Goal: Task Accomplishment & Management: Use online tool/utility

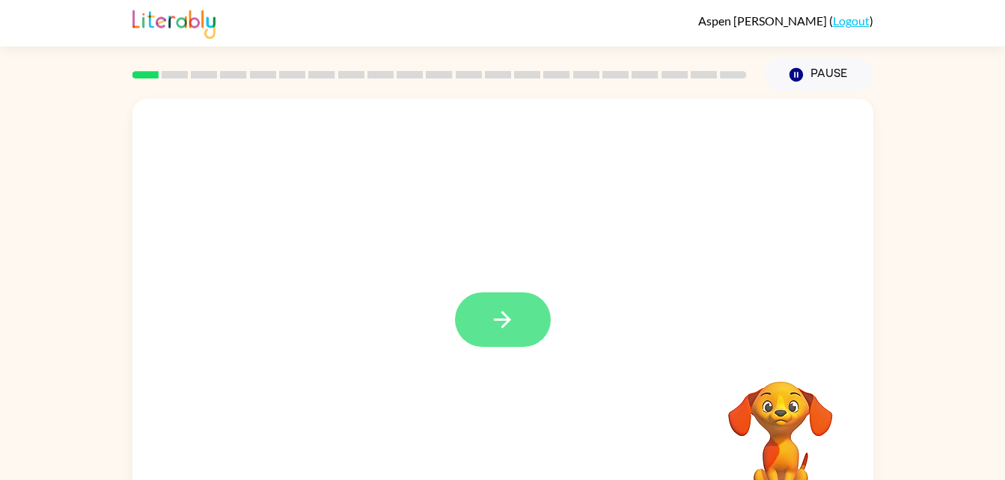
click at [501, 309] on icon "button" at bounding box center [502, 320] width 26 height 26
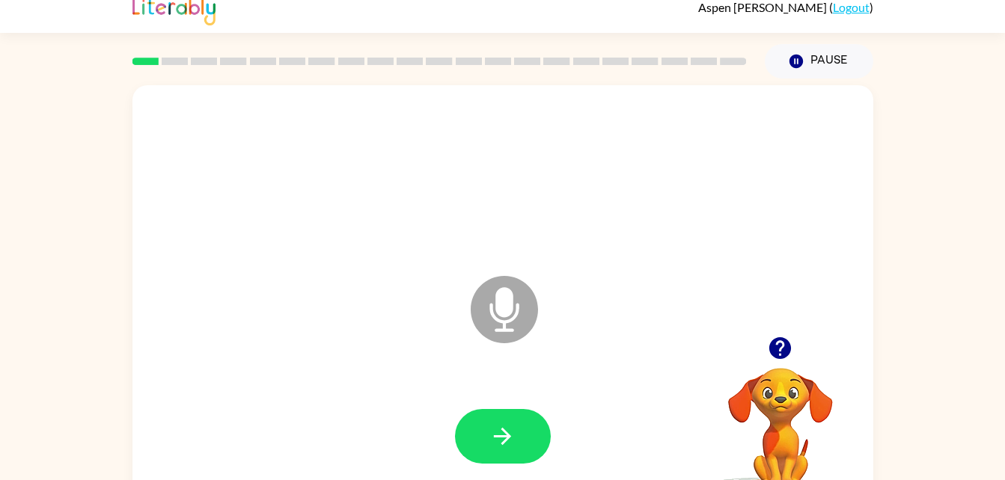
scroll to position [46, 0]
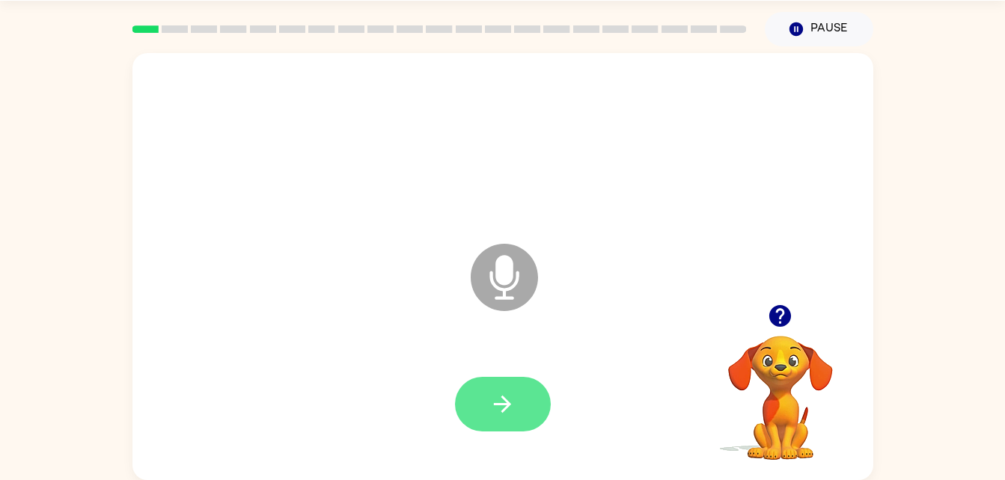
click at [494, 394] on icon "button" at bounding box center [502, 404] width 26 height 26
click at [484, 417] on button "button" at bounding box center [503, 404] width 96 height 55
click at [503, 404] on icon "button" at bounding box center [502, 404] width 17 height 17
click at [407, 162] on div at bounding box center [502, 144] width 711 height 123
click at [467, 401] on button "button" at bounding box center [503, 404] width 96 height 55
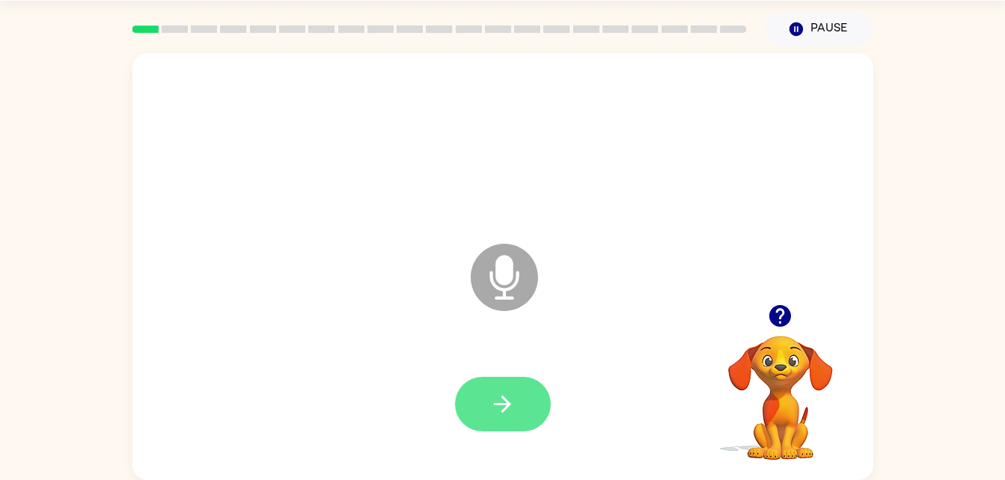
click at [518, 403] on button "button" at bounding box center [503, 404] width 96 height 55
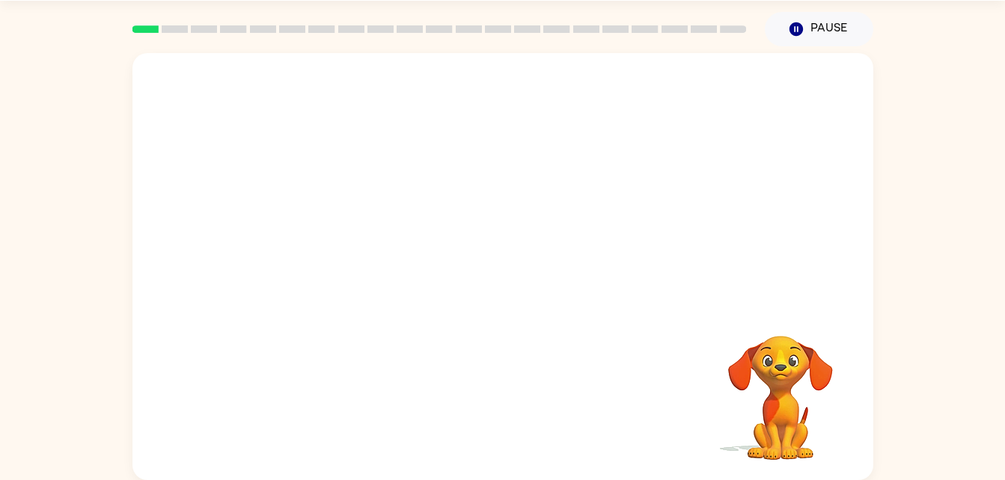
click at [407, 162] on div at bounding box center [502, 144] width 711 height 123
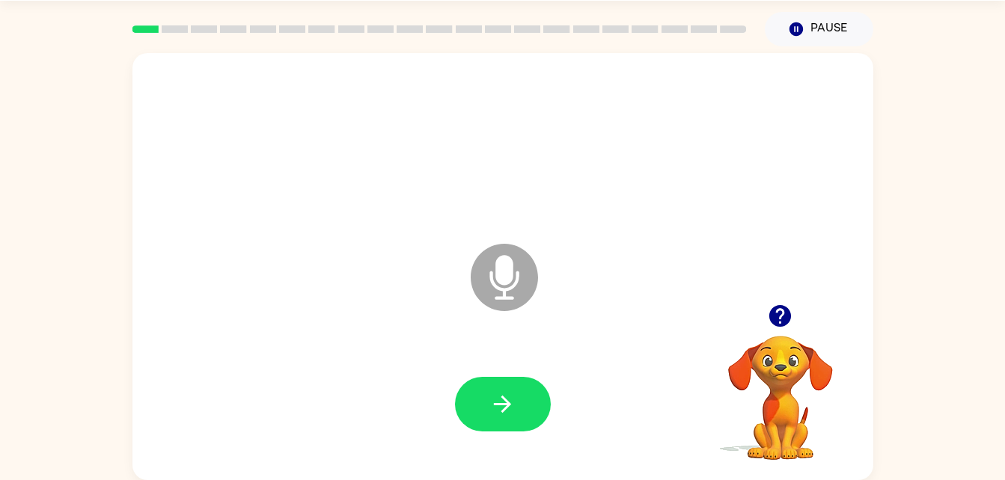
click at [407, 162] on div at bounding box center [502, 144] width 711 height 123
click at [518, 413] on button "button" at bounding box center [503, 404] width 96 height 55
click at [515, 406] on icon "button" at bounding box center [502, 404] width 26 height 26
click at [492, 428] on button "button" at bounding box center [503, 404] width 96 height 55
click at [502, 397] on icon "button" at bounding box center [502, 404] width 17 height 17
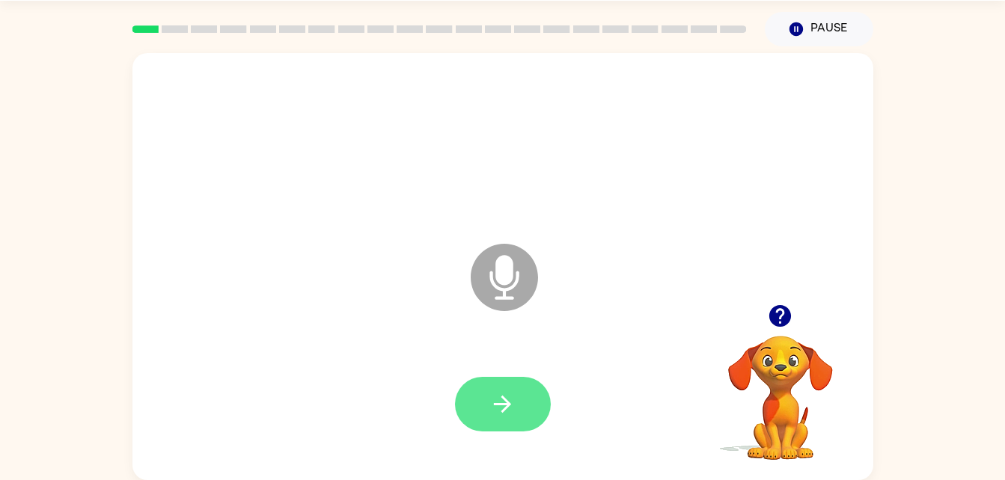
click at [483, 404] on button "button" at bounding box center [503, 404] width 96 height 55
click at [505, 384] on button "button" at bounding box center [503, 404] width 96 height 55
click at [495, 402] on icon "button" at bounding box center [502, 404] width 26 height 26
click at [486, 409] on button "button" at bounding box center [503, 404] width 96 height 55
click at [488, 419] on button "button" at bounding box center [503, 404] width 96 height 55
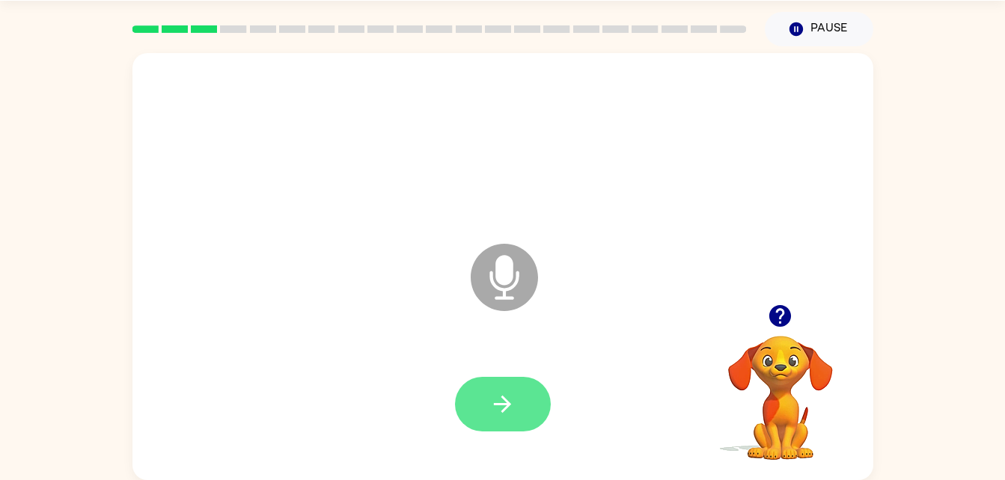
click at [518, 379] on button "button" at bounding box center [503, 404] width 96 height 55
click at [506, 408] on icon "button" at bounding box center [502, 404] width 17 height 17
click at [407, 162] on div at bounding box center [502, 144] width 711 height 123
click at [518, 414] on button "button" at bounding box center [503, 404] width 96 height 55
click at [518, 393] on button "button" at bounding box center [503, 404] width 96 height 55
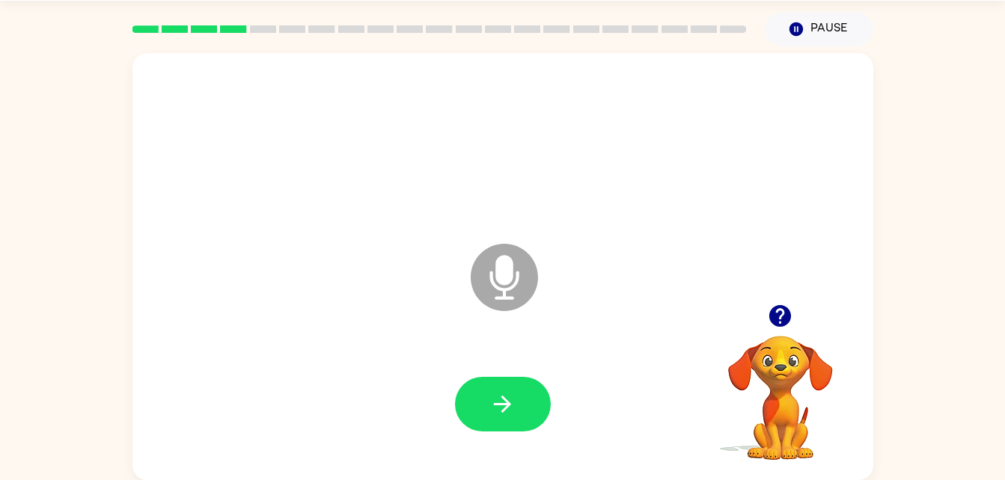
click at [407, 162] on div at bounding box center [502, 144] width 711 height 123
click at [505, 384] on button "button" at bounding box center [503, 404] width 96 height 55
click at [407, 162] on div at bounding box center [502, 144] width 711 height 123
click at [529, 420] on button "button" at bounding box center [503, 404] width 96 height 55
click at [536, 442] on div at bounding box center [502, 404] width 711 height 123
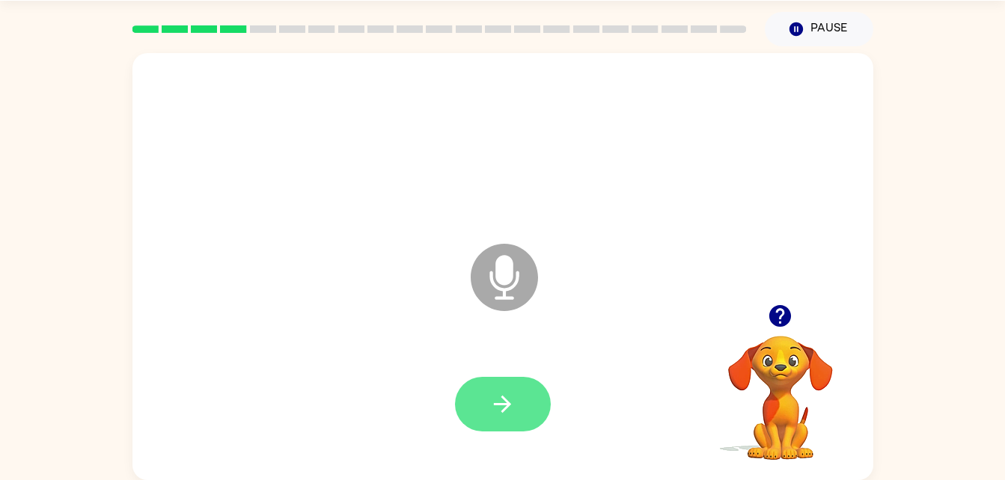
click at [530, 428] on button "button" at bounding box center [503, 404] width 96 height 55
click at [407, 162] on div at bounding box center [502, 144] width 711 height 123
click at [488, 397] on button "button" at bounding box center [503, 404] width 96 height 55
click at [407, 162] on div at bounding box center [502, 144] width 711 height 123
click at [508, 402] on icon "button" at bounding box center [502, 404] width 17 height 17
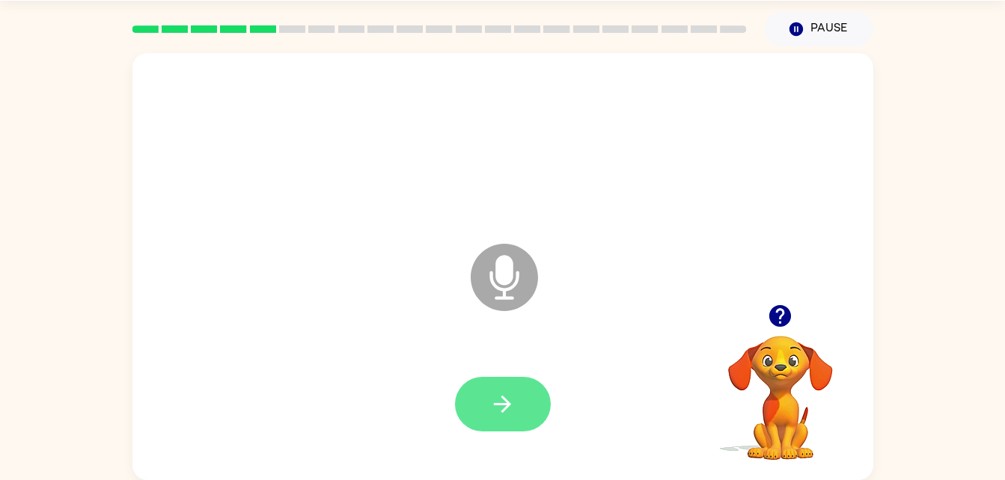
click at [489, 410] on button "button" at bounding box center [503, 404] width 96 height 55
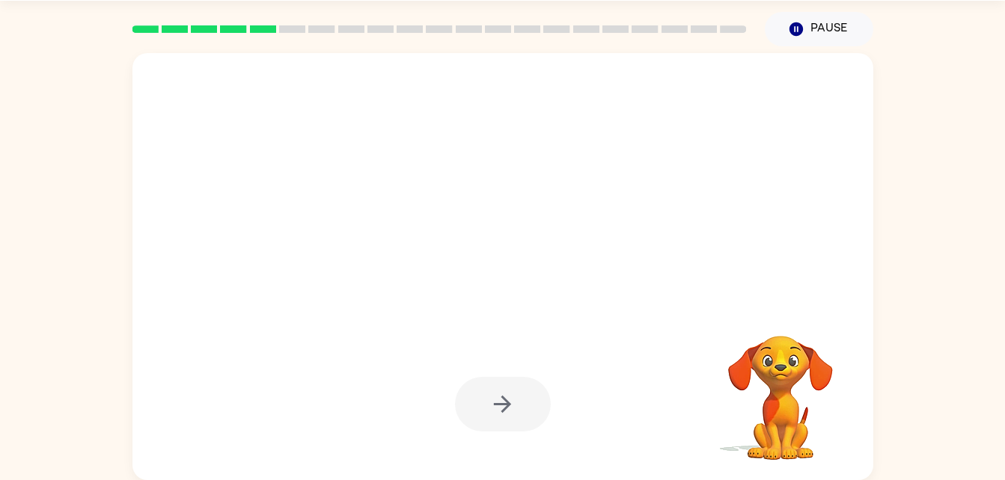
click at [516, 399] on div at bounding box center [503, 404] width 96 height 55
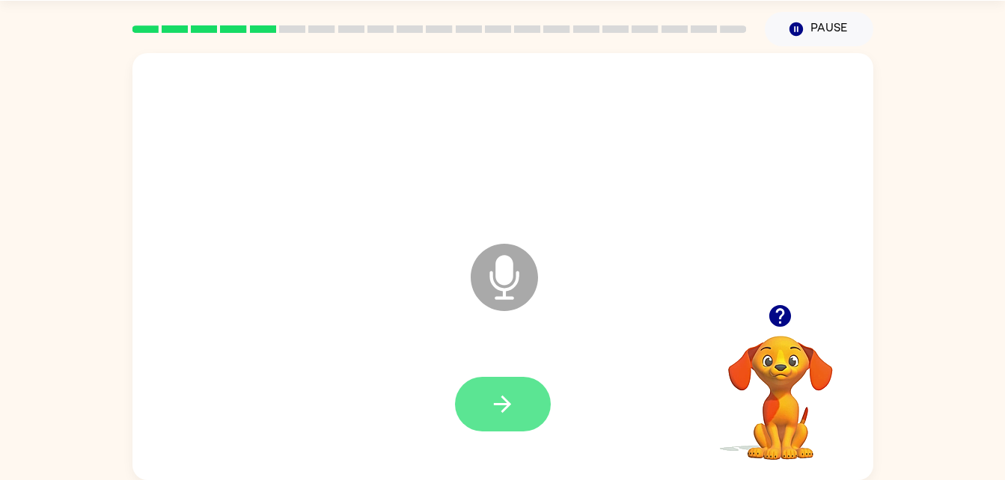
click at [508, 404] on icon "button" at bounding box center [502, 404] width 17 height 17
click at [506, 408] on icon "button" at bounding box center [502, 404] width 17 height 17
click at [504, 414] on icon "button" at bounding box center [502, 404] width 26 height 26
click at [519, 386] on button "button" at bounding box center [503, 404] width 96 height 55
click at [495, 401] on icon "button" at bounding box center [502, 404] width 26 height 26
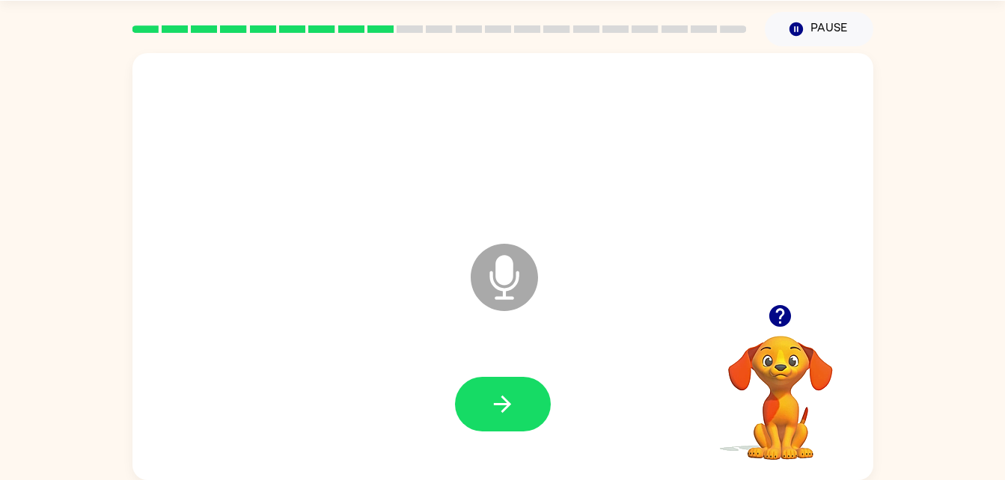
click at [407, 162] on div at bounding box center [502, 144] width 711 height 123
click at [515, 392] on icon "button" at bounding box center [502, 404] width 26 height 26
click at [495, 425] on button "button" at bounding box center [503, 404] width 96 height 55
click at [487, 410] on button "button" at bounding box center [503, 404] width 96 height 55
click at [525, 394] on button "button" at bounding box center [503, 404] width 96 height 55
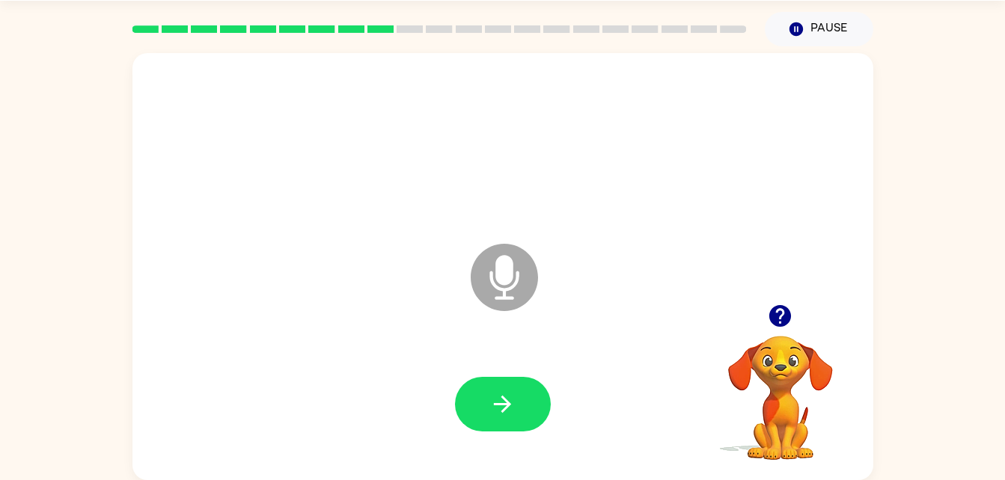
click at [407, 162] on div at bounding box center [502, 144] width 711 height 123
click at [501, 399] on icon "button" at bounding box center [502, 404] width 26 height 26
click at [512, 405] on icon "button" at bounding box center [502, 404] width 26 height 26
click at [407, 162] on div at bounding box center [502, 144] width 711 height 123
click at [526, 418] on button "button" at bounding box center [503, 404] width 96 height 55
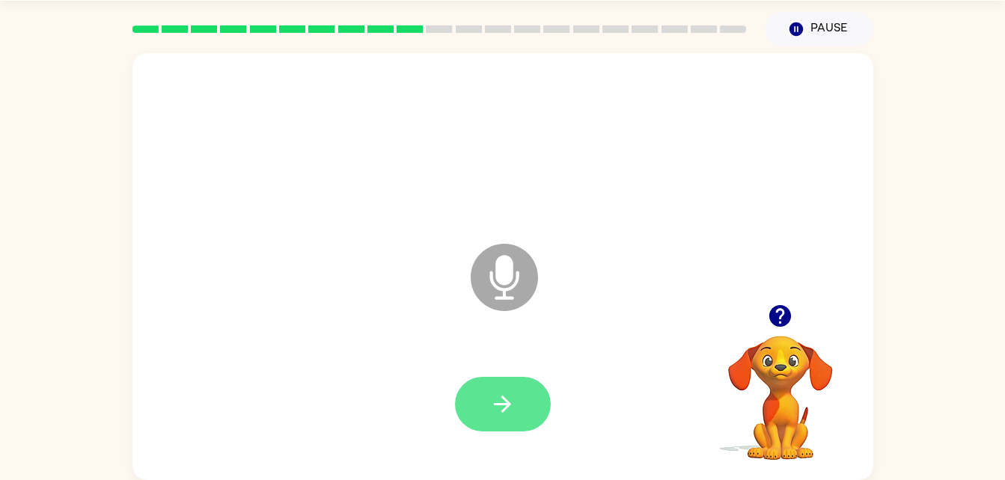
click at [499, 384] on button "button" at bounding box center [503, 404] width 96 height 55
click at [407, 162] on div at bounding box center [502, 144] width 711 height 123
click at [500, 405] on icon "button" at bounding box center [502, 404] width 26 height 26
click at [519, 391] on button "button" at bounding box center [503, 404] width 96 height 55
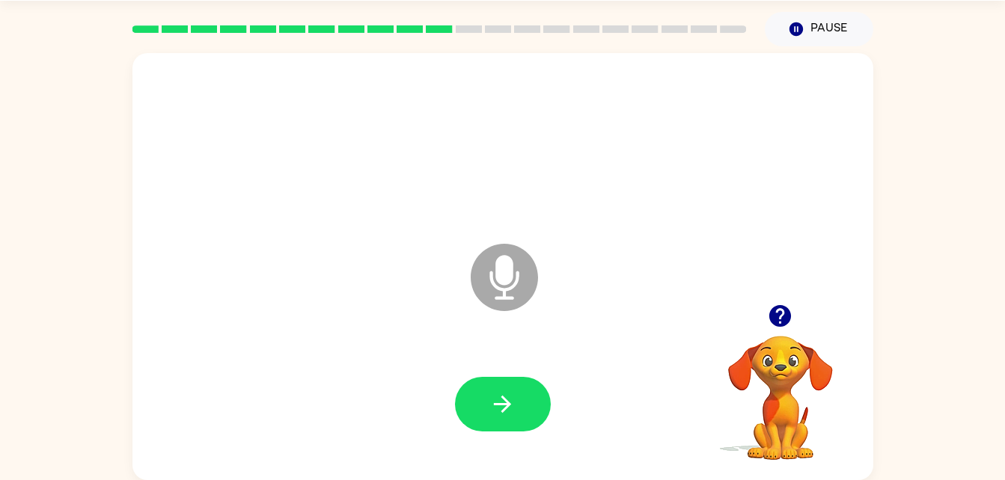
click at [407, 162] on div at bounding box center [502, 144] width 711 height 123
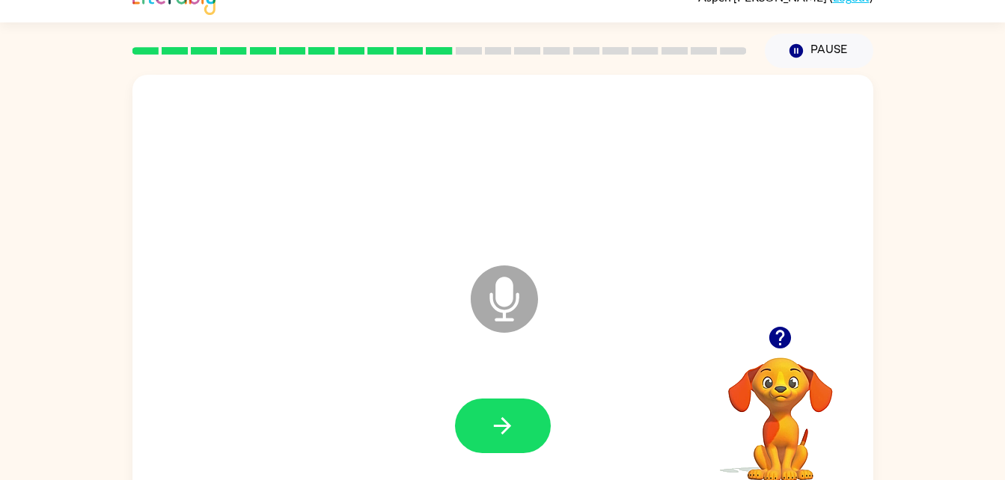
scroll to position [16, 0]
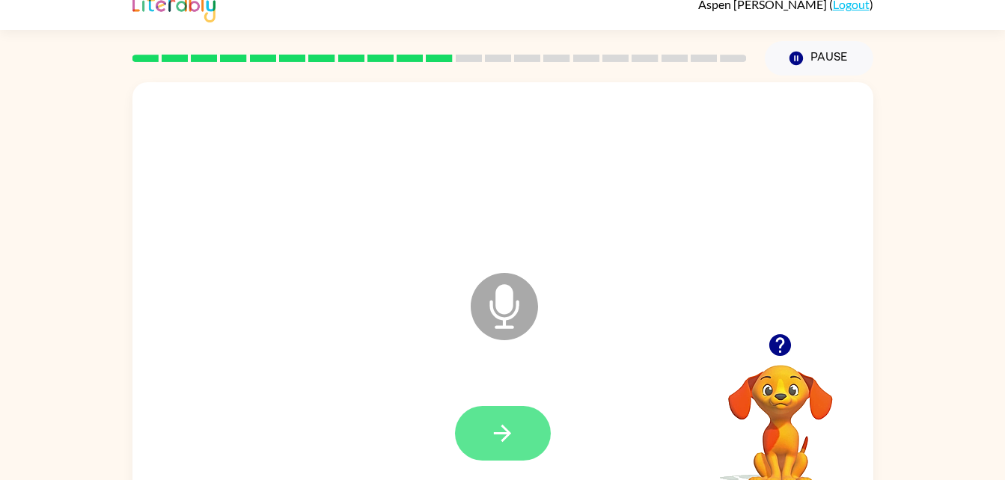
click at [494, 438] on icon "button" at bounding box center [502, 433] width 26 height 26
click at [508, 454] on button "button" at bounding box center [503, 433] width 96 height 55
click at [407, 162] on div at bounding box center [502, 173] width 711 height 123
click at [519, 420] on button "button" at bounding box center [503, 433] width 96 height 55
click at [486, 458] on button "button" at bounding box center [503, 433] width 96 height 55
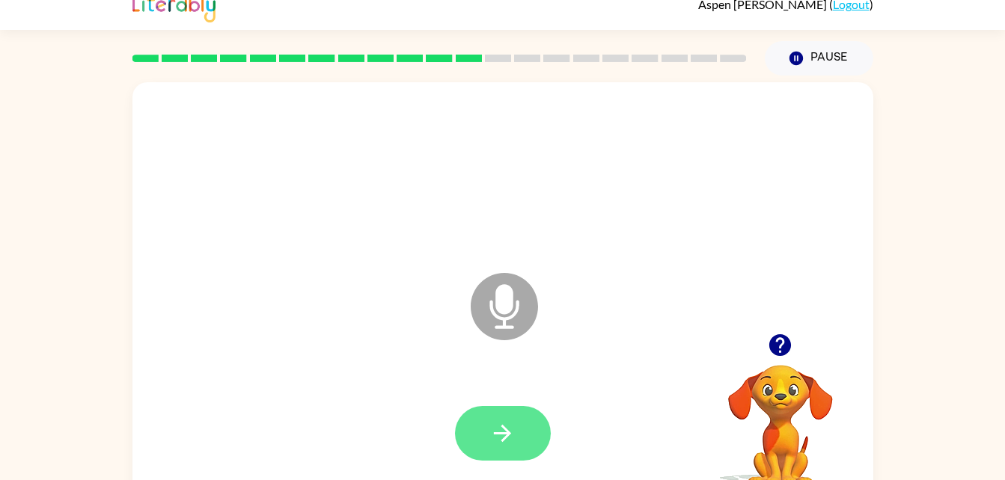
click at [521, 439] on button "button" at bounding box center [503, 433] width 96 height 55
click at [515, 417] on button "button" at bounding box center [503, 433] width 96 height 55
click at [407, 162] on div at bounding box center [502, 173] width 711 height 123
click at [518, 412] on button "button" at bounding box center [503, 433] width 96 height 55
click at [527, 430] on button "button" at bounding box center [503, 433] width 96 height 55
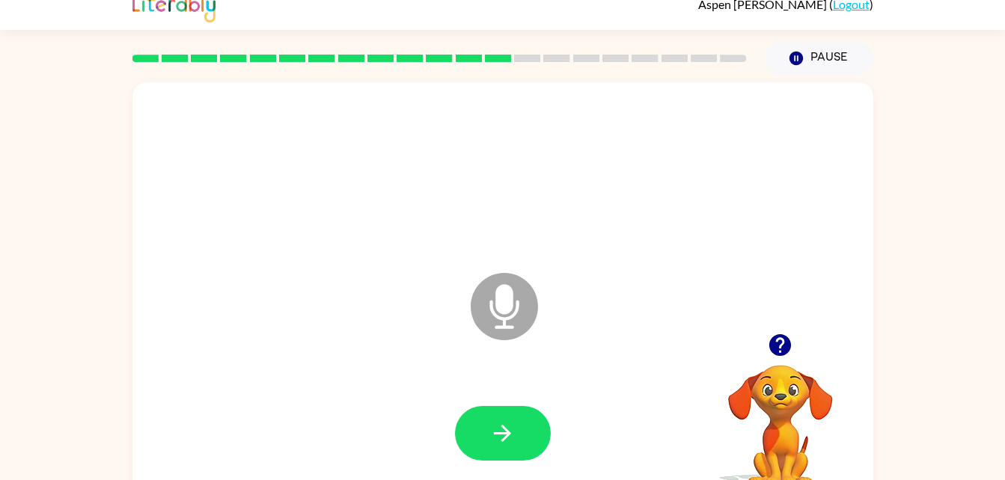
scroll to position [46, 0]
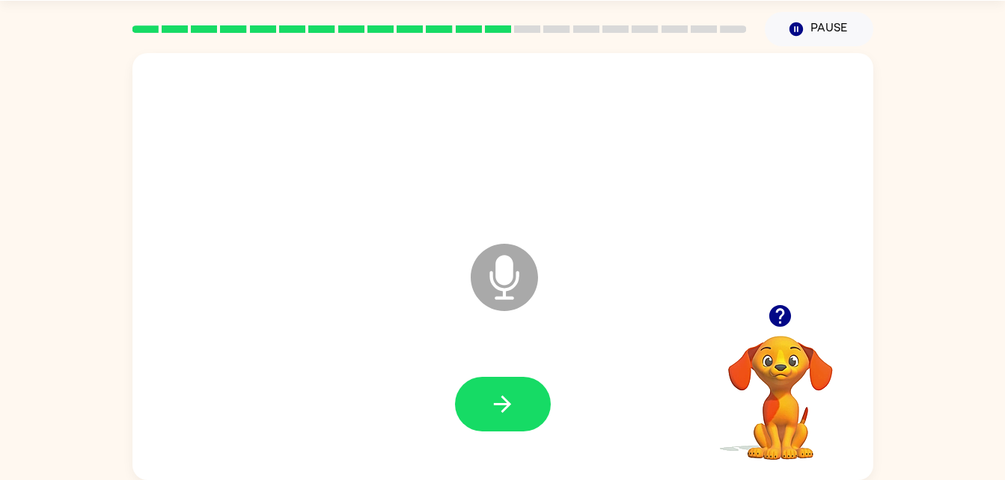
click at [550, 419] on div at bounding box center [503, 404] width 96 height 55
click at [521, 424] on button "button" at bounding box center [503, 404] width 96 height 55
click at [509, 399] on icon "button" at bounding box center [502, 404] width 26 height 26
click at [509, 406] on icon "button" at bounding box center [502, 404] width 17 height 17
click at [464, 393] on button "button" at bounding box center [503, 404] width 96 height 55
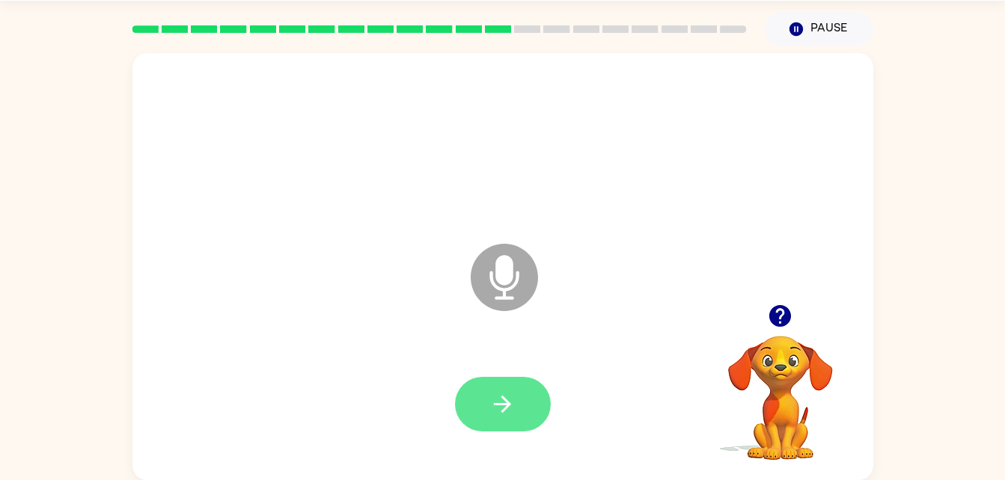
click at [495, 422] on button "button" at bounding box center [503, 404] width 96 height 55
click at [508, 387] on button "button" at bounding box center [503, 404] width 96 height 55
click at [509, 414] on icon "button" at bounding box center [502, 404] width 26 height 26
click at [407, 162] on div at bounding box center [502, 144] width 711 height 123
click at [519, 412] on button "button" at bounding box center [503, 404] width 96 height 55
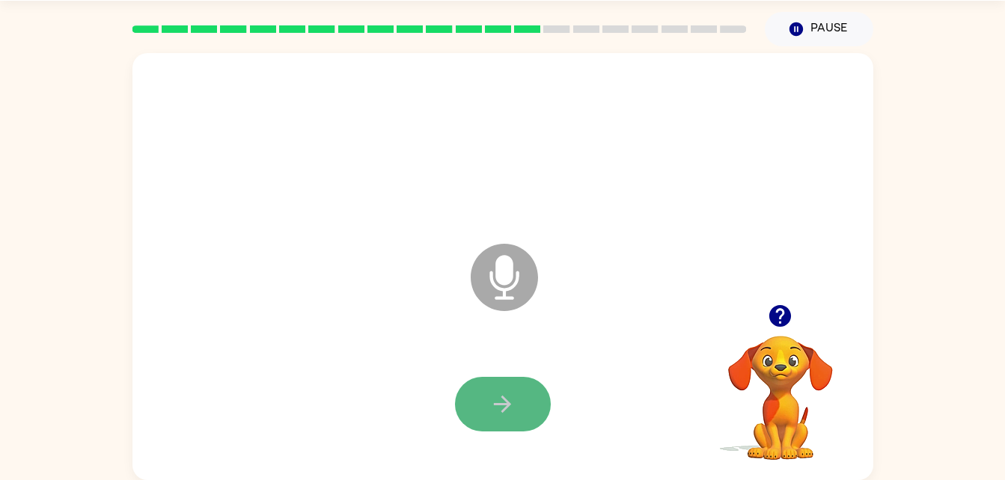
click at [498, 410] on icon "button" at bounding box center [502, 404] width 26 height 26
click at [407, 162] on div at bounding box center [502, 144] width 711 height 123
click at [498, 410] on icon "button" at bounding box center [502, 404] width 26 height 26
click at [492, 411] on icon "button" at bounding box center [502, 404] width 26 height 26
click at [479, 400] on button "button" at bounding box center [503, 404] width 96 height 55
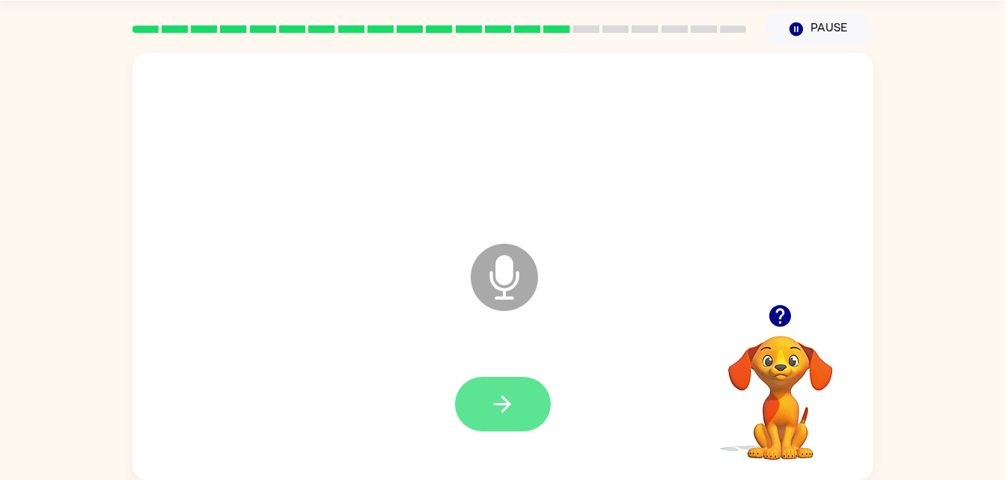
click at [525, 404] on button "button" at bounding box center [503, 404] width 96 height 55
click at [513, 394] on icon "button" at bounding box center [502, 404] width 26 height 26
click at [524, 405] on button "button" at bounding box center [503, 404] width 96 height 55
click at [501, 396] on icon "button" at bounding box center [502, 404] width 26 height 26
click at [505, 409] on icon "button" at bounding box center [502, 404] width 17 height 17
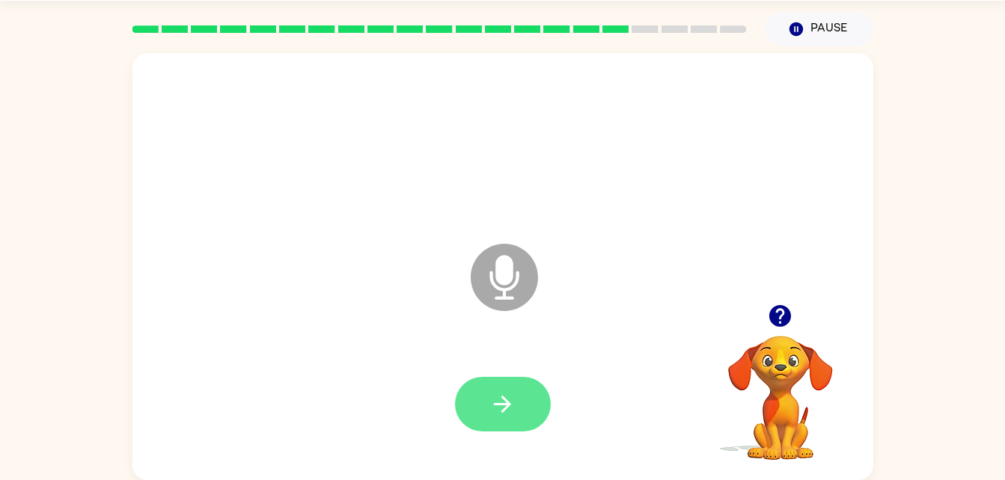
click at [498, 423] on button "button" at bounding box center [503, 404] width 96 height 55
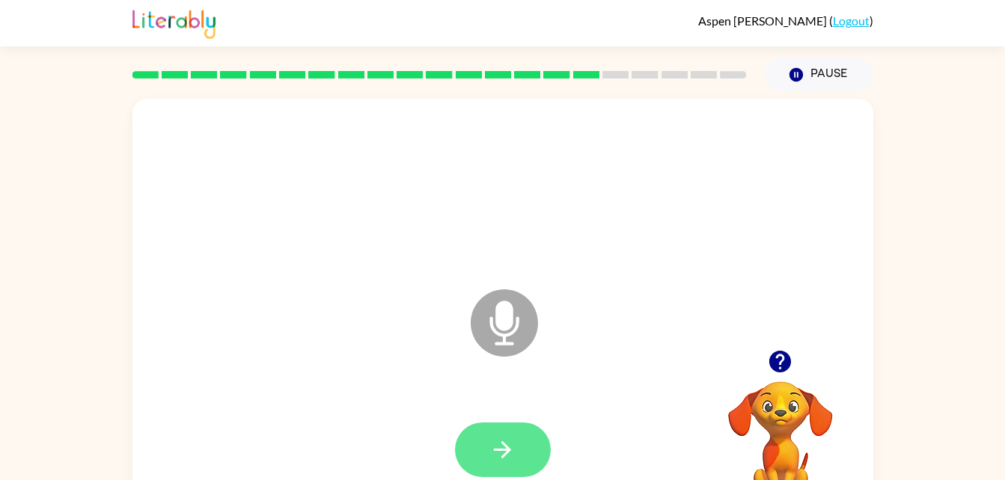
click at [479, 444] on button "button" at bounding box center [503, 450] width 96 height 55
click at [502, 459] on icon "button" at bounding box center [502, 450] width 26 height 26
click at [517, 457] on button "button" at bounding box center [503, 450] width 96 height 55
click at [509, 456] on icon "button" at bounding box center [502, 450] width 26 height 26
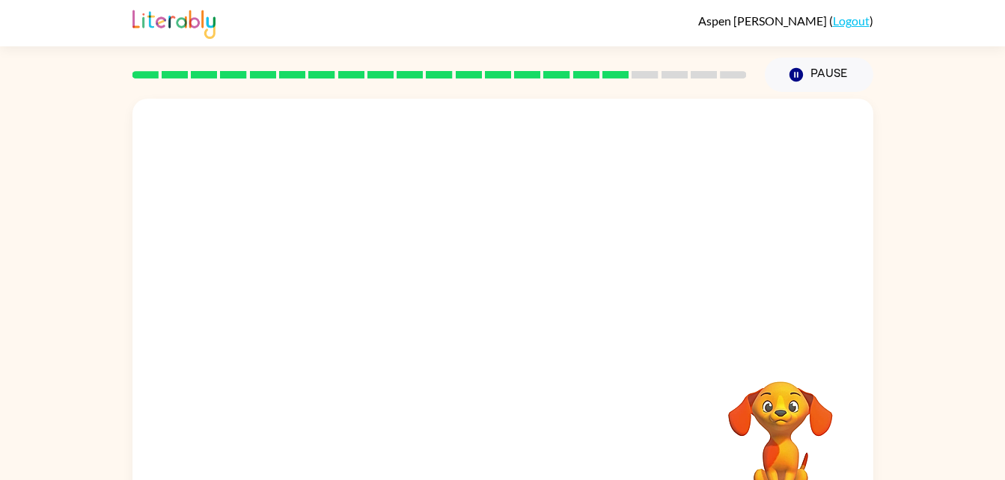
click at [407, 162] on div at bounding box center [502, 224] width 741 height 251
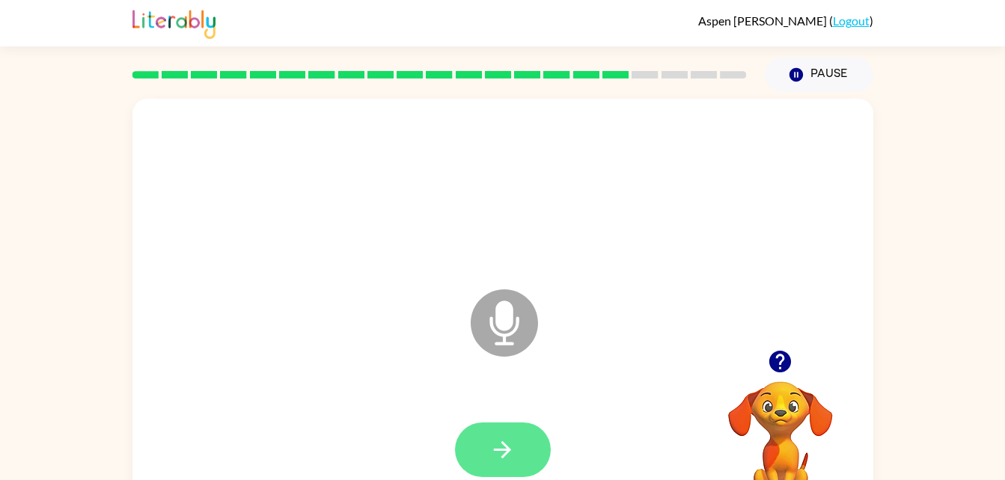
click at [494, 441] on icon "button" at bounding box center [502, 450] width 26 height 26
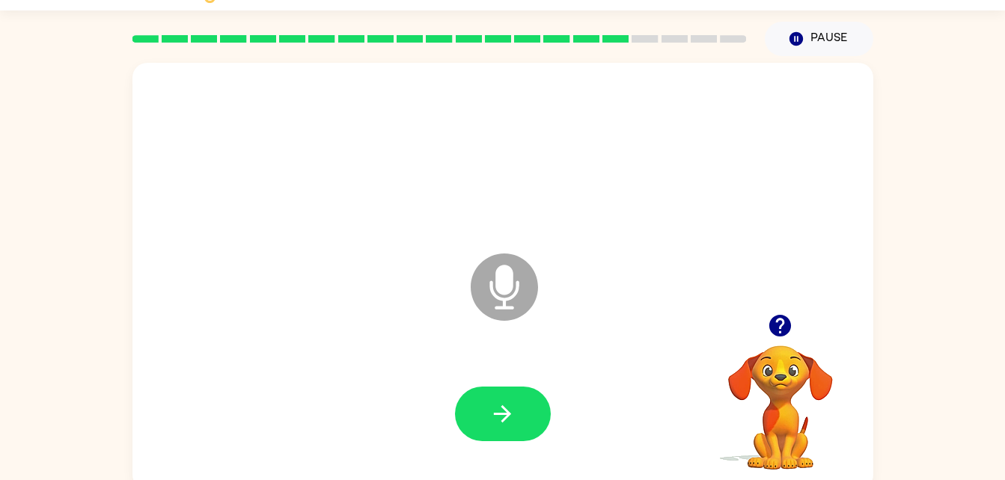
scroll to position [46, 0]
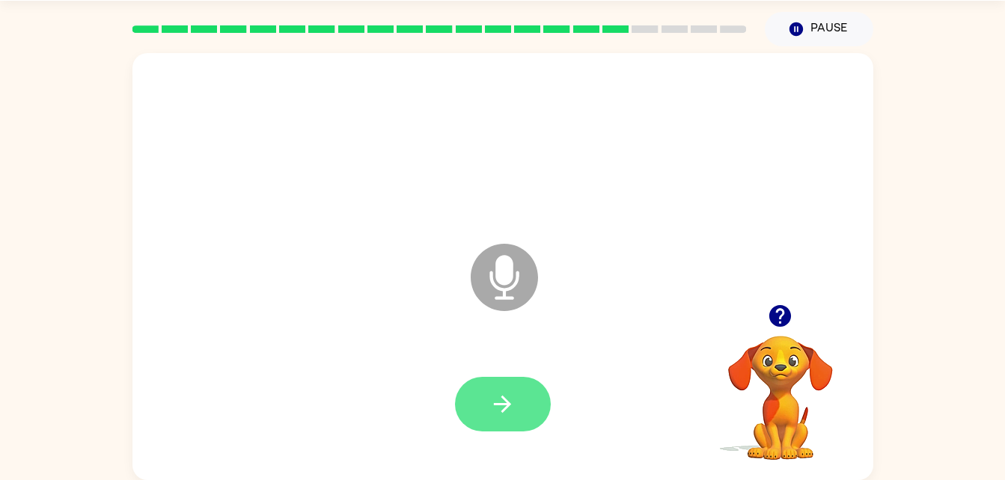
click at [523, 378] on button "button" at bounding box center [503, 404] width 96 height 55
click at [501, 405] on icon "button" at bounding box center [502, 404] width 26 height 26
click at [511, 403] on icon "button" at bounding box center [502, 404] width 26 height 26
click at [507, 404] on icon "button" at bounding box center [502, 404] width 17 height 17
click at [500, 388] on button "button" at bounding box center [503, 404] width 96 height 55
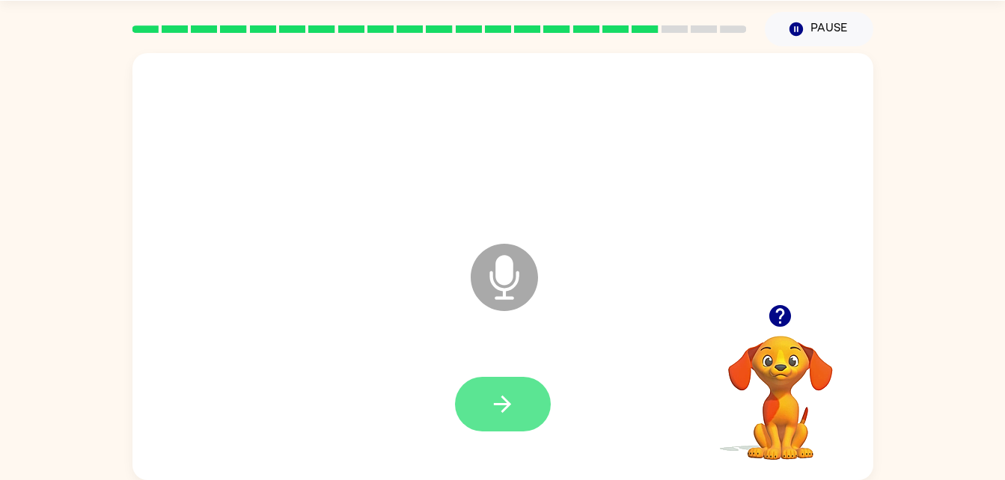
click at [498, 405] on icon "button" at bounding box center [502, 404] width 17 height 17
click at [515, 423] on button "button" at bounding box center [503, 404] width 96 height 55
click at [506, 388] on button "button" at bounding box center [503, 404] width 96 height 55
click at [522, 407] on button "button" at bounding box center [503, 404] width 96 height 55
click at [531, 408] on button "button" at bounding box center [503, 404] width 96 height 55
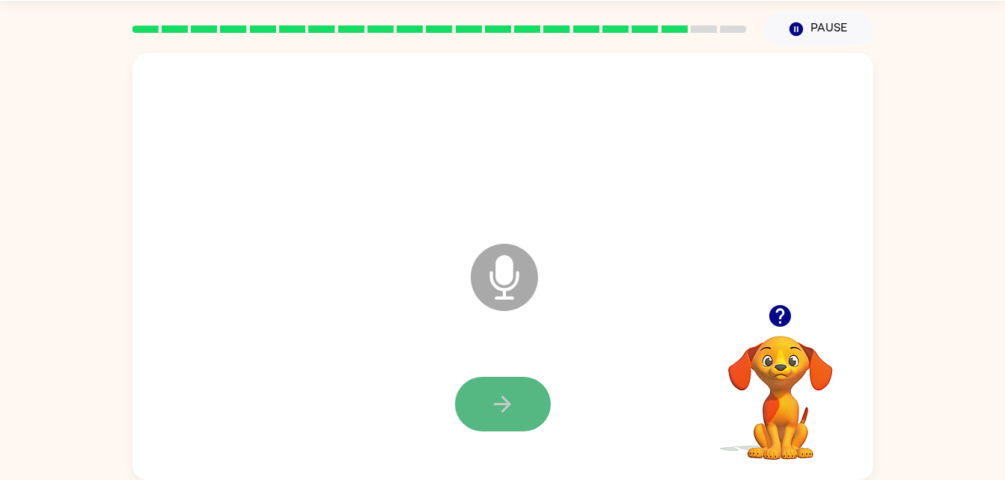
click at [496, 414] on icon "button" at bounding box center [502, 404] width 26 height 26
click at [522, 400] on button "button" at bounding box center [503, 404] width 96 height 55
click at [499, 385] on button "button" at bounding box center [503, 404] width 96 height 55
click at [521, 370] on div at bounding box center [502, 404] width 711 height 123
click at [498, 402] on icon "button" at bounding box center [502, 404] width 26 height 26
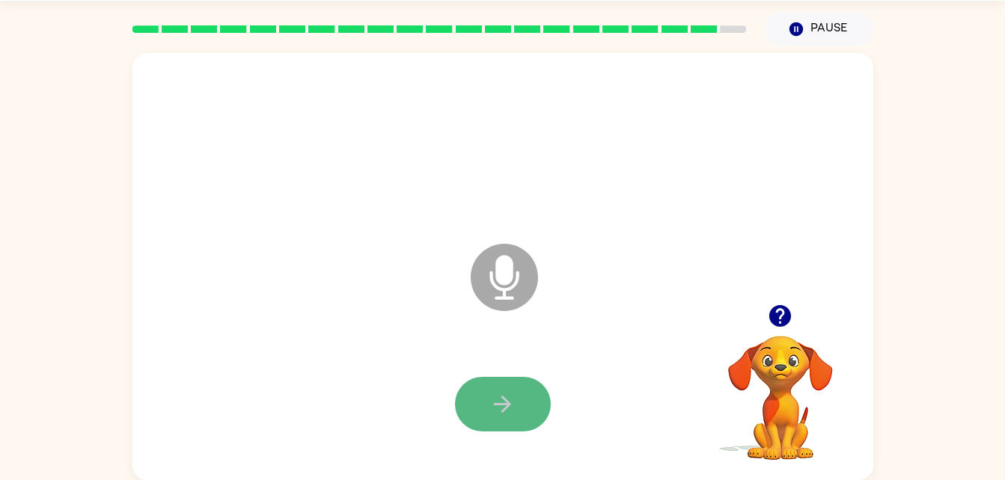
click at [483, 403] on button "button" at bounding box center [503, 404] width 96 height 55
click at [459, 400] on button "button" at bounding box center [503, 404] width 96 height 55
click at [479, 421] on button "button" at bounding box center [503, 404] width 96 height 55
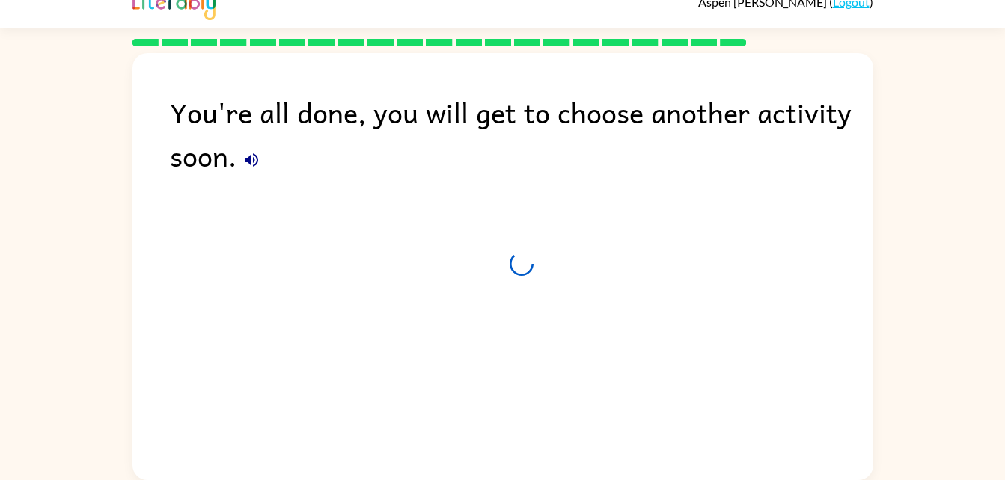
scroll to position [19, 0]
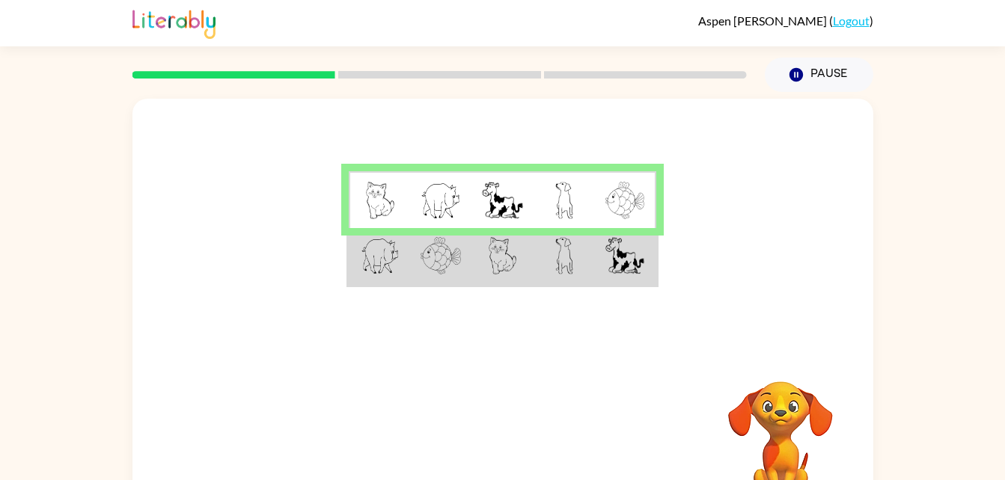
click at [652, 231] on td at bounding box center [625, 257] width 61 height 58
click at [654, 224] on td at bounding box center [625, 200] width 61 height 58
click at [648, 232] on td at bounding box center [625, 257] width 61 height 58
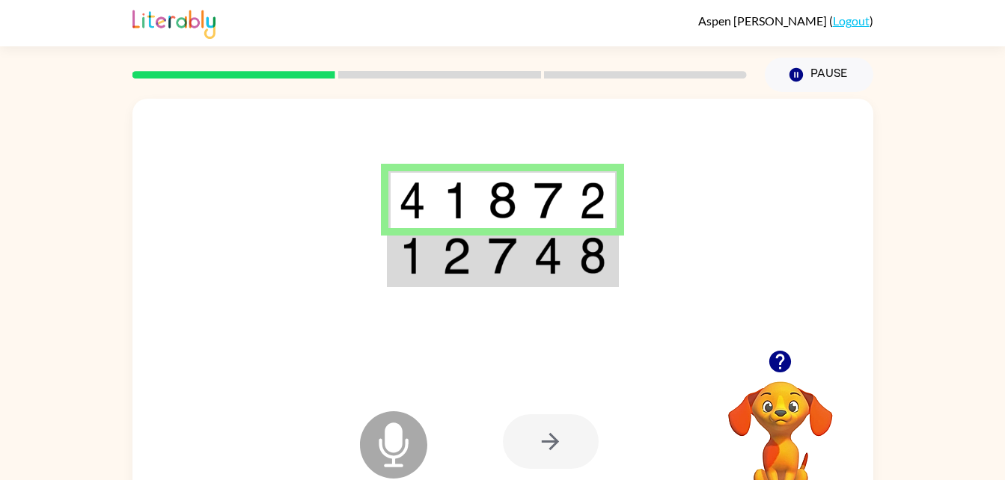
click at [629, 226] on div at bounding box center [502, 224] width 741 height 251
click at [625, 222] on div at bounding box center [502, 224] width 741 height 251
click at [613, 233] on td at bounding box center [594, 257] width 46 height 58
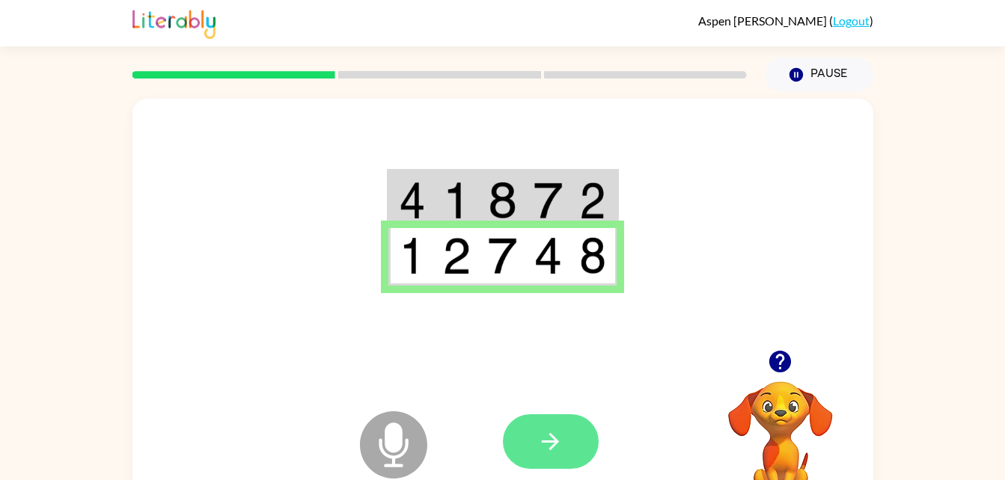
click at [548, 448] on icon "button" at bounding box center [550, 442] width 26 height 26
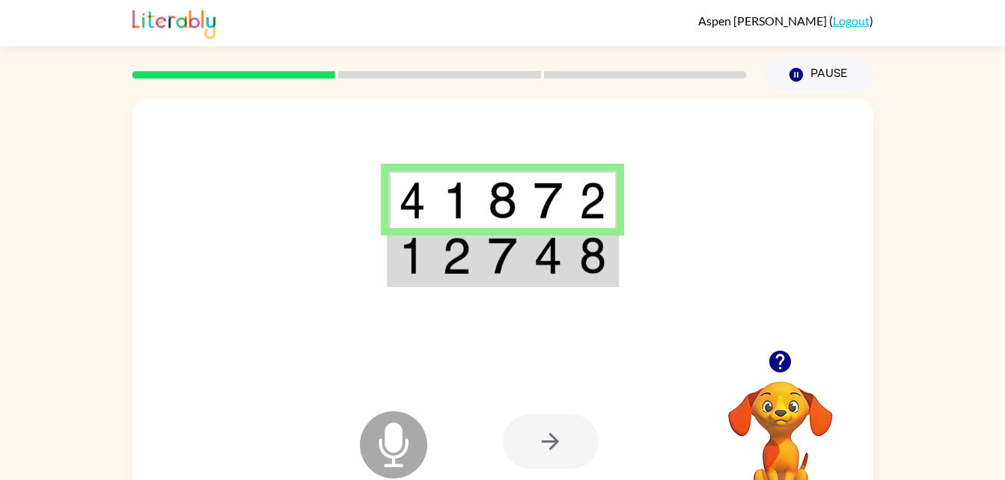
click at [567, 426] on div at bounding box center [551, 441] width 96 height 55
click at [553, 436] on div at bounding box center [551, 441] width 96 height 55
click at [581, 447] on div at bounding box center [551, 441] width 96 height 55
click at [561, 441] on div at bounding box center [551, 441] width 96 height 55
click at [560, 438] on div at bounding box center [551, 441] width 96 height 55
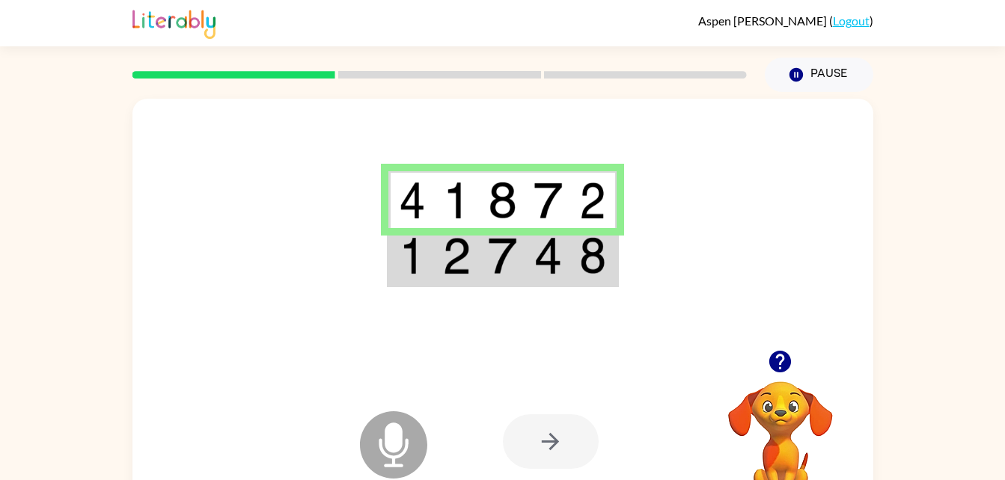
click at [587, 457] on div at bounding box center [551, 441] width 96 height 55
click at [396, 467] on icon "Microphone The Microphone is here when it is your turn to talk" at bounding box center [468, 464] width 224 height 112
click at [470, 216] on img at bounding box center [456, 200] width 28 height 37
click at [558, 438] on div at bounding box center [551, 441] width 96 height 55
click at [806, 77] on button "Pause Pause" at bounding box center [819, 75] width 108 height 34
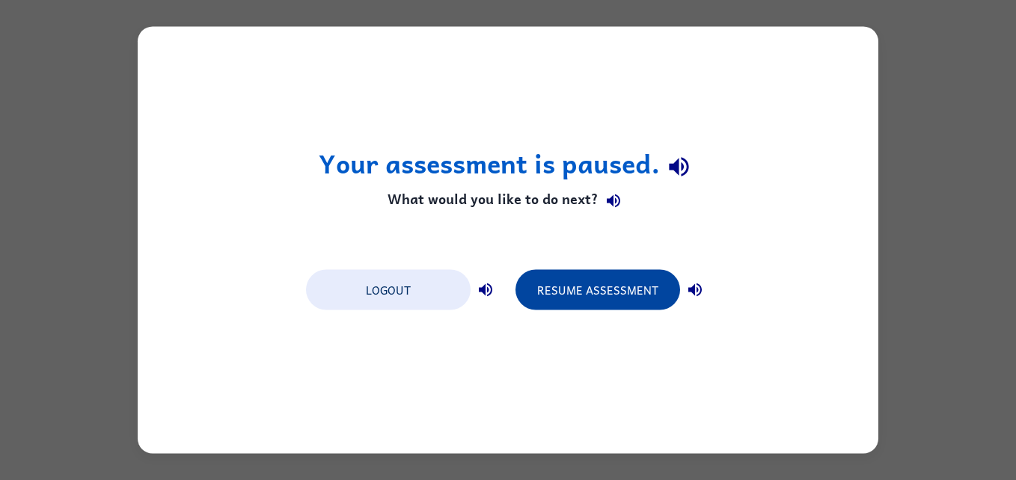
click at [574, 290] on button "Resume Assessment" at bounding box center [597, 290] width 165 height 40
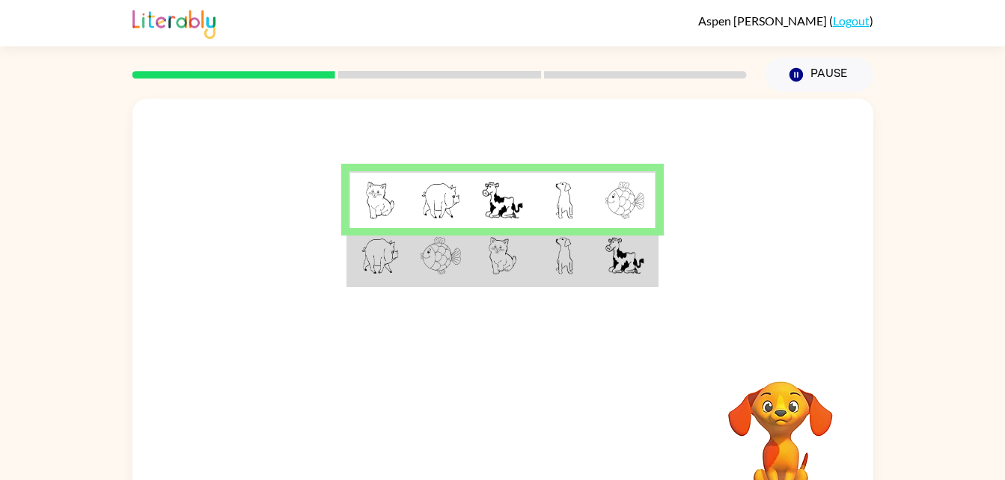
click at [656, 210] on td at bounding box center [625, 200] width 61 height 58
click at [674, 259] on div at bounding box center [502, 224] width 741 height 251
click at [683, 230] on div at bounding box center [502, 224] width 741 height 251
click at [655, 234] on td at bounding box center [625, 257] width 61 height 58
click at [645, 251] on td at bounding box center [625, 257] width 61 height 58
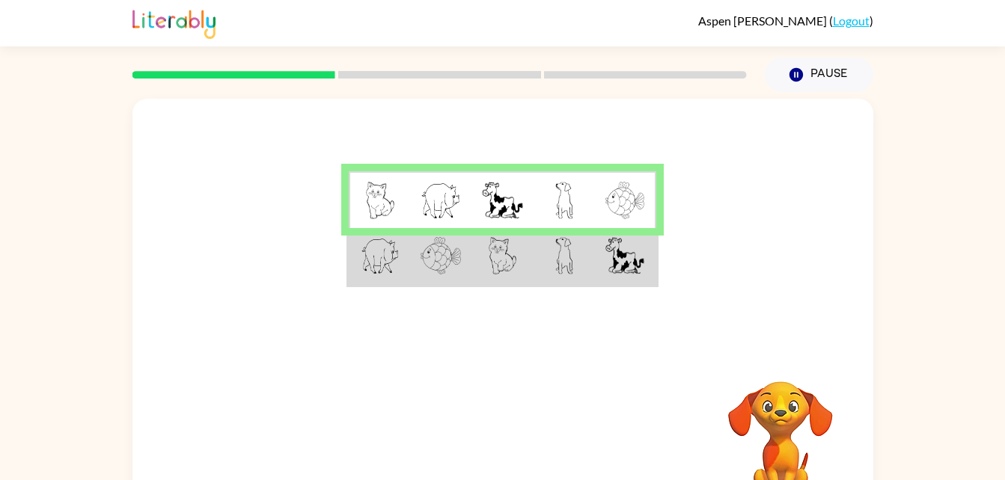
click at [634, 242] on img at bounding box center [624, 255] width 39 height 37
click at [648, 234] on td at bounding box center [625, 257] width 61 height 58
click at [613, 239] on img at bounding box center [624, 255] width 39 height 37
click at [625, 233] on td at bounding box center [625, 257] width 61 height 58
click at [643, 218] on img at bounding box center [624, 200] width 39 height 37
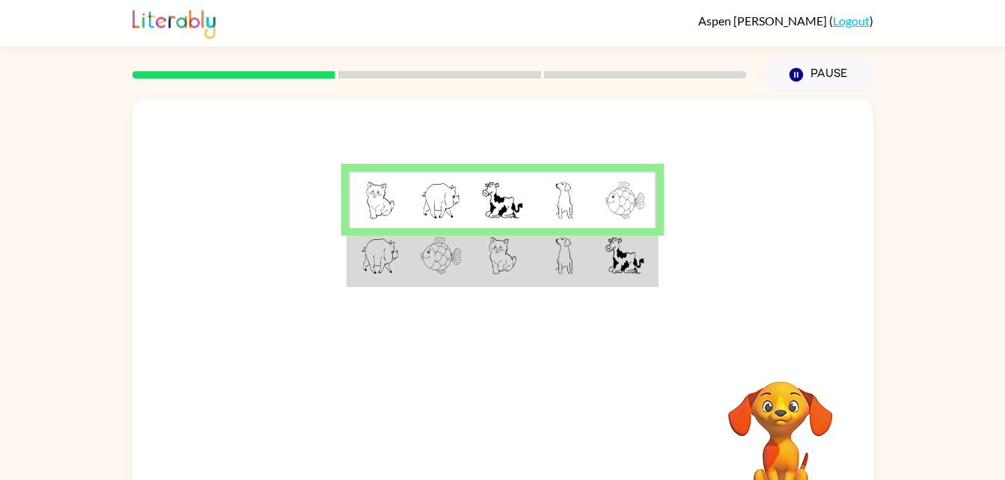
click at [654, 234] on td at bounding box center [625, 257] width 61 height 58
click at [655, 221] on td at bounding box center [625, 200] width 61 height 58
click at [656, 223] on td at bounding box center [625, 200] width 61 height 58
click at [664, 220] on div at bounding box center [502, 224] width 741 height 251
click at [645, 237] on td at bounding box center [625, 257] width 61 height 58
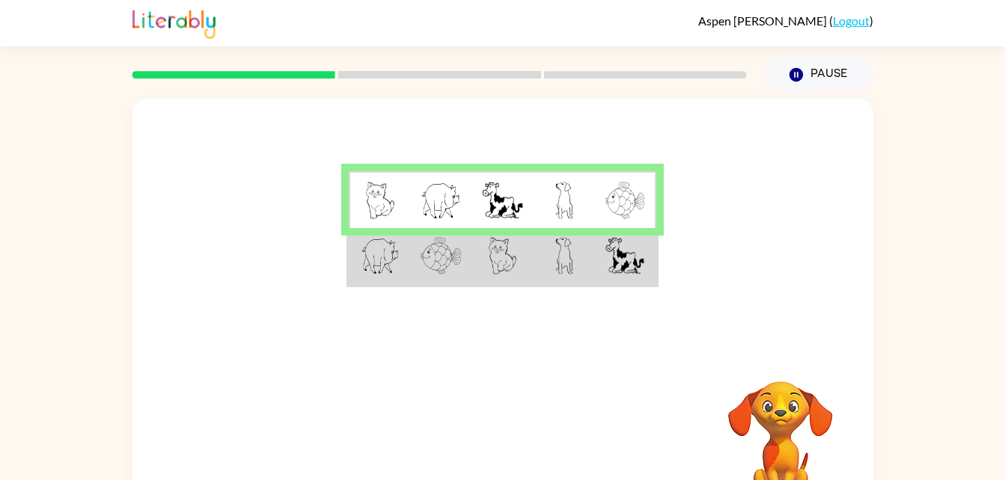
click at [649, 237] on td at bounding box center [625, 257] width 61 height 58
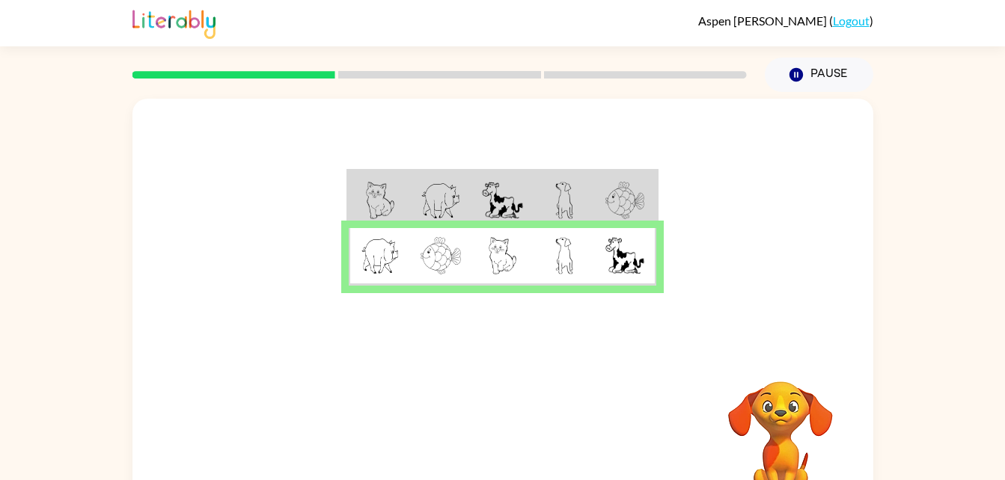
click at [649, 233] on td at bounding box center [625, 257] width 61 height 58
click at [504, 435] on icon "button" at bounding box center [502, 441] width 17 height 17
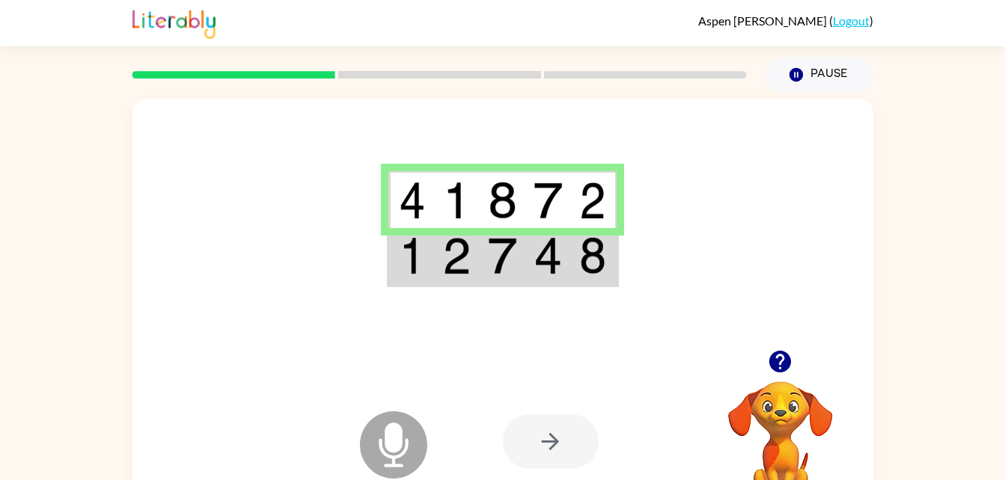
click at [615, 240] on td at bounding box center [594, 257] width 46 height 58
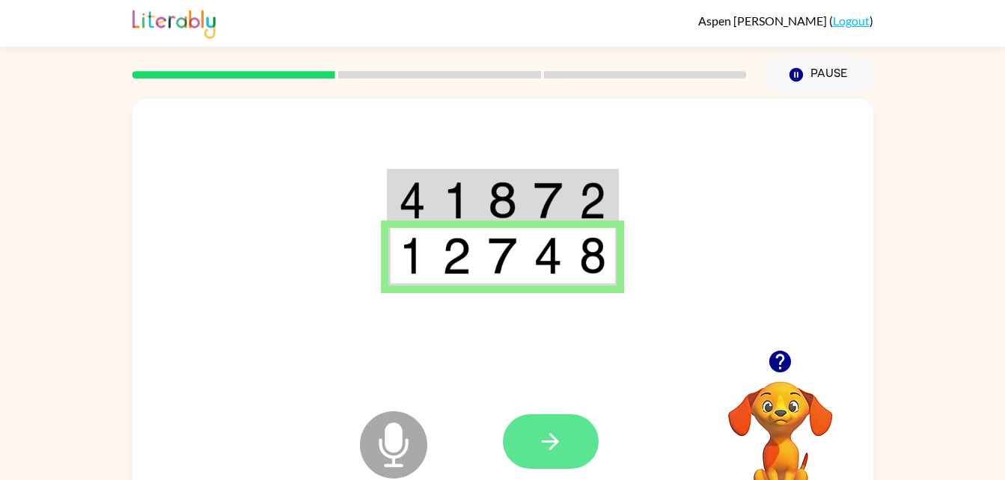
click at [566, 465] on button "button" at bounding box center [551, 441] width 96 height 55
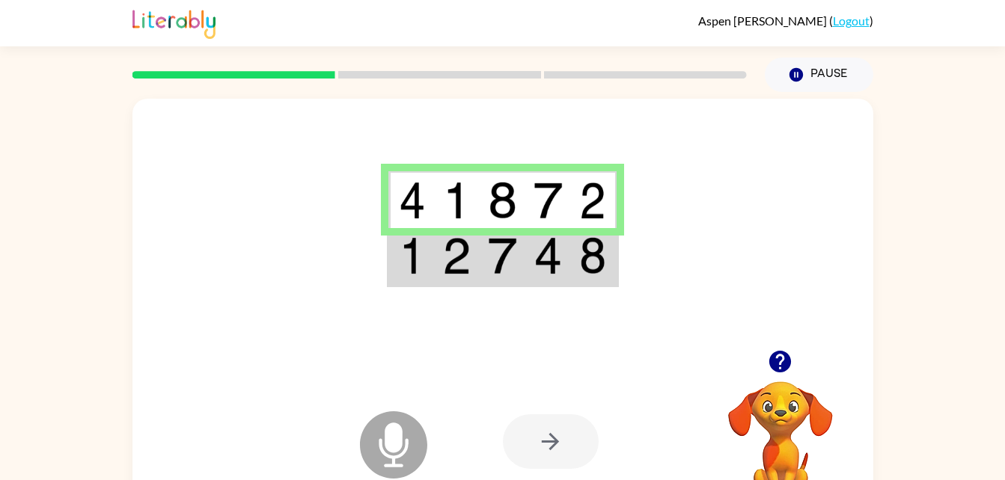
click at [625, 238] on div at bounding box center [502, 224] width 741 height 251
click at [613, 229] on td at bounding box center [594, 257] width 46 height 58
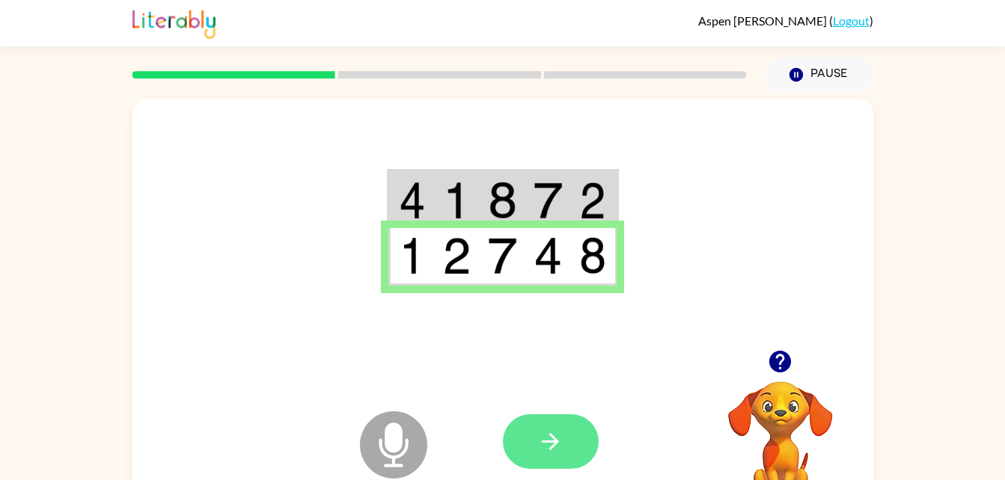
click at [555, 430] on icon "button" at bounding box center [550, 442] width 26 height 26
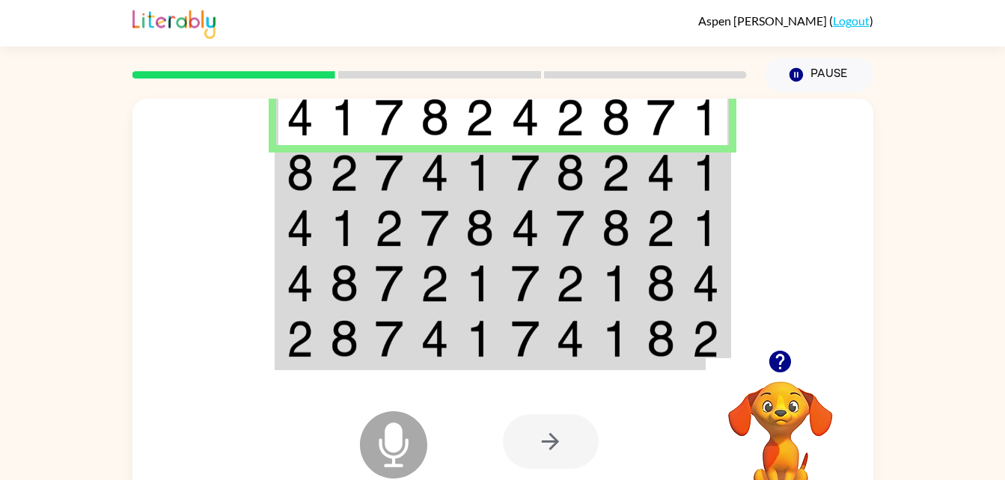
click at [718, 181] on img at bounding box center [705, 172] width 27 height 37
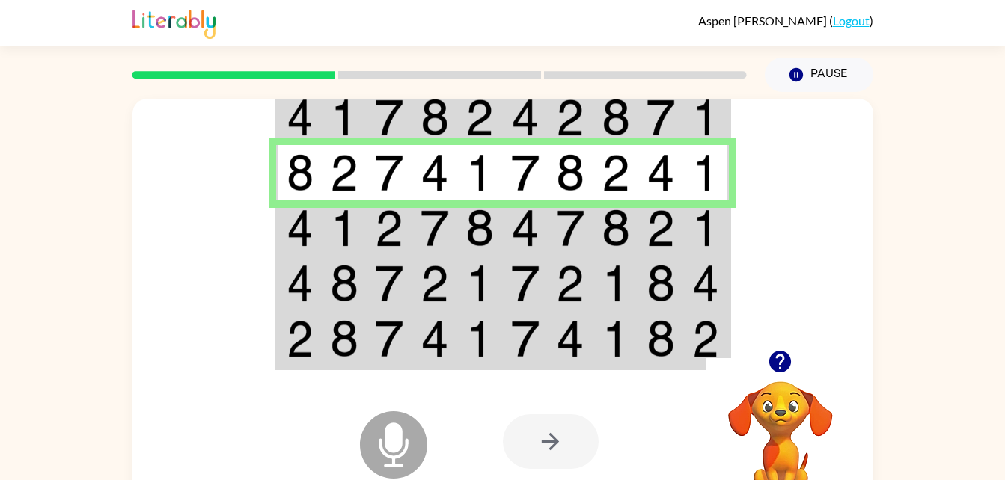
click at [711, 230] on img at bounding box center [705, 227] width 27 height 37
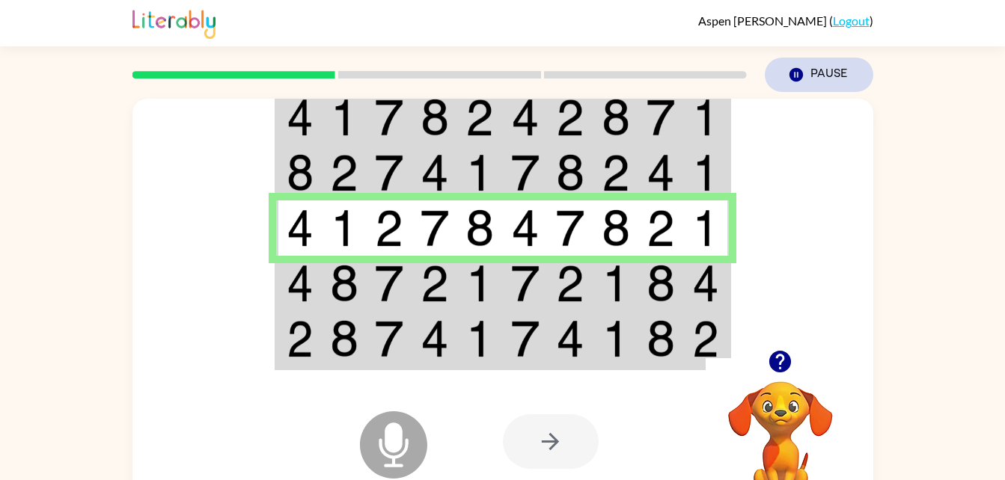
click at [833, 75] on button "Pause Pause" at bounding box center [819, 75] width 108 height 34
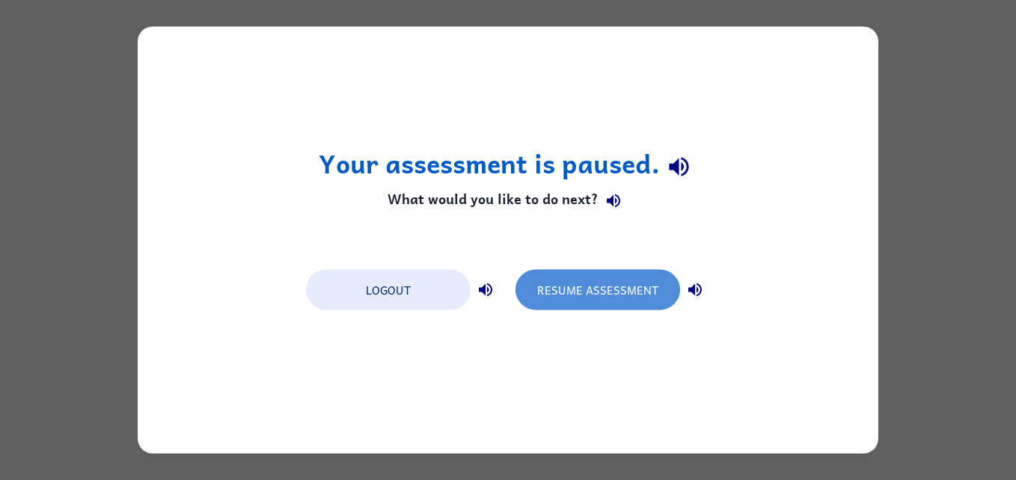
click at [574, 290] on button "Resume Assessment" at bounding box center [597, 290] width 165 height 40
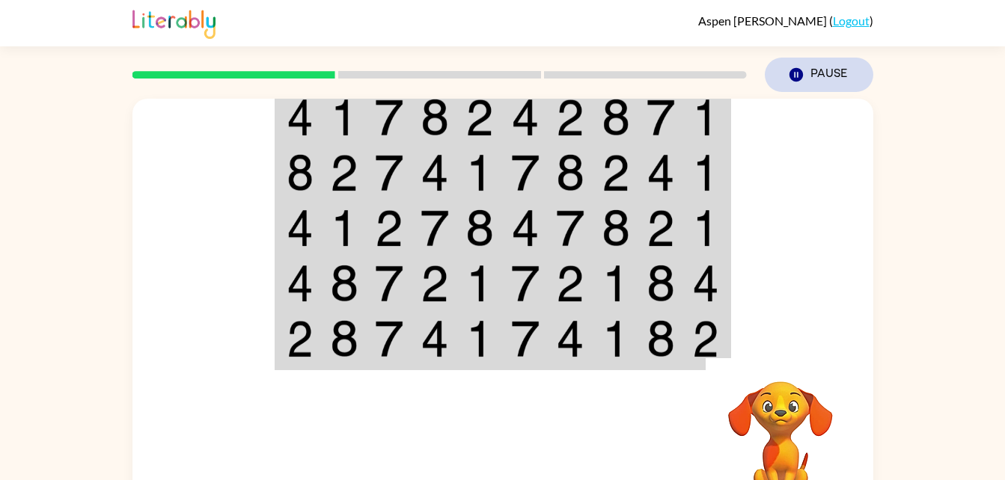
click at [828, 59] on button "Pause Pause" at bounding box center [819, 75] width 108 height 34
